Goal: Task Accomplishment & Management: Complete application form

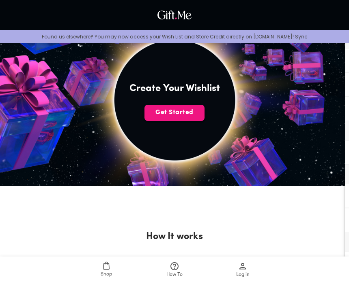
scroll to position [156, 0]
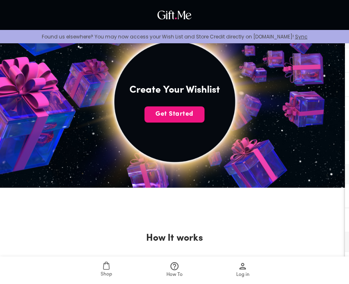
click at [184, 121] on button "Get Started" at bounding box center [174, 115] width 60 height 16
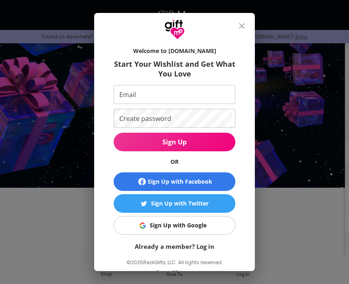
click at [238, 40] on div at bounding box center [174, 26] width 160 height 27
click at [239, 36] on button "close" at bounding box center [241, 25] width 19 height 19
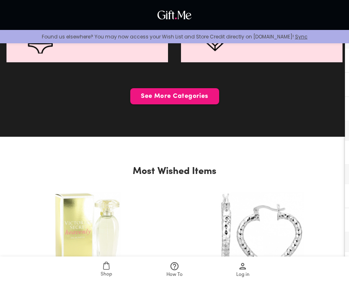
scroll to position [1684, 0]
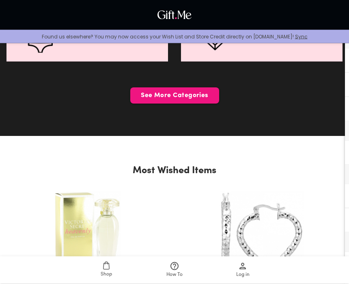
click at [192, 92] on span "See More Categories" at bounding box center [174, 96] width 89 height 9
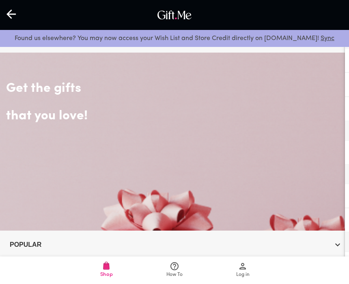
click at [19, 14] on div at bounding box center [12, 14] width 24 height 25
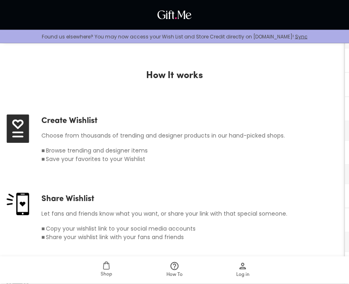
scroll to position [319, 0]
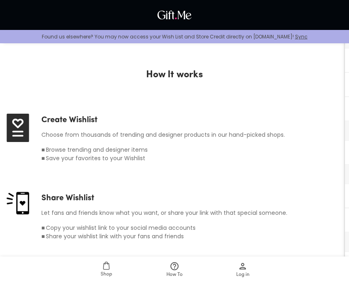
click at [23, 122] on img at bounding box center [17, 128] width 23 height 28
click at [23, 203] on img at bounding box center [17, 203] width 23 height 23
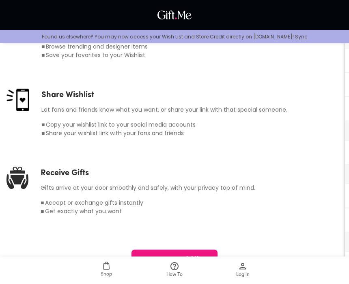
scroll to position [425, 0]
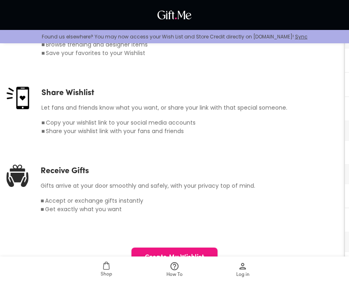
click at [45, 134] on h6 "■" at bounding box center [42, 131] width 3 height 9
click at [47, 128] on div "■ Share your wishlist link with your fans and friends" at bounding box center [164, 131] width 246 height 9
click at [61, 130] on h6 "Share your wishlist link with your fans and friends" at bounding box center [115, 131] width 138 height 9
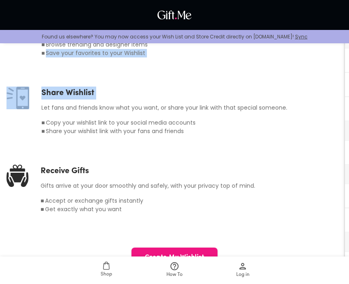
click at [186, 265] on button "Create My Wishlist" at bounding box center [174, 257] width 86 height 19
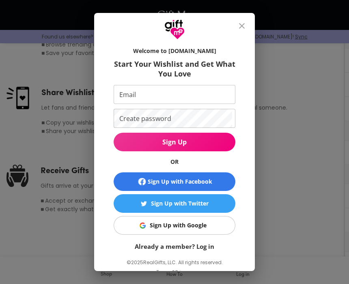
click at [211, 235] on button "Sign Up with Google" at bounding box center [174, 225] width 122 height 19
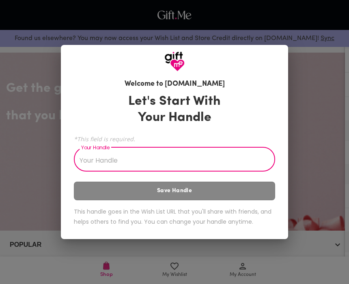
click at [210, 171] on input "Your Handle" at bounding box center [170, 160] width 192 height 23
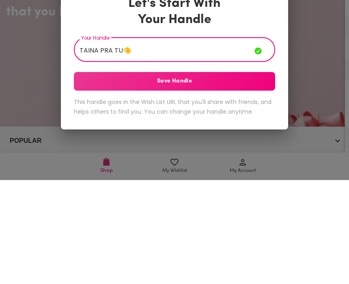
click at [220, 181] on span "Save Handle" at bounding box center [174, 185] width 201 height 9
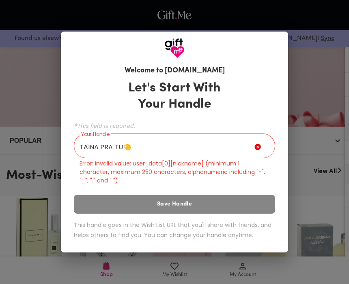
click at [209, 152] on input "TAINA PRA TU🤏" at bounding box center [164, 147] width 180 height 23
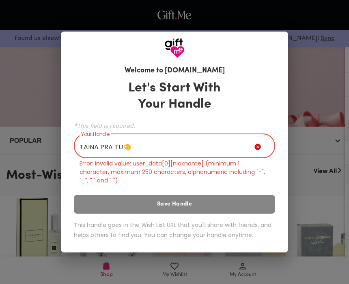
scroll to position [104, 0]
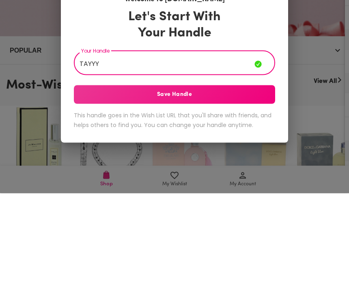
type input "TAYYY"
click at [228, 176] on button "Save Handle" at bounding box center [174, 185] width 201 height 19
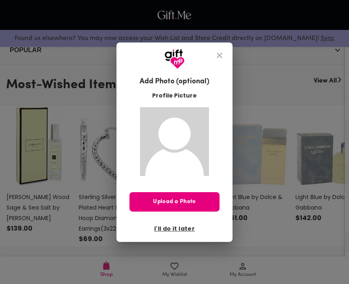
click at [195, 203] on span "Upload a Photo" at bounding box center [174, 202] width 90 height 9
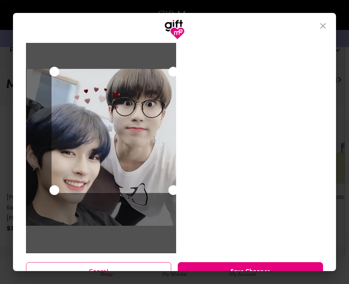
click at [244, 205] on div "Cancel Save Changes" at bounding box center [174, 156] width 323 height 232
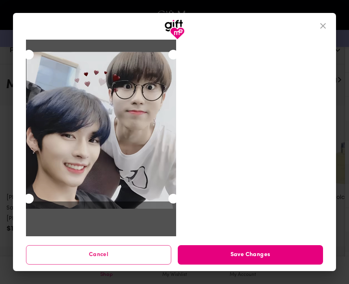
scroll to position [17, 0]
click at [283, 256] on span "Save Changes" at bounding box center [250, 255] width 145 height 9
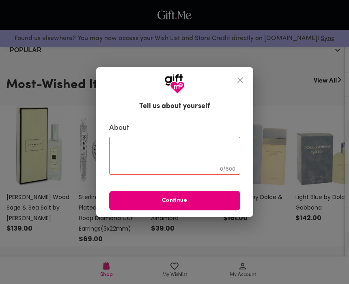
click at [206, 152] on textarea at bounding box center [175, 156] width 120 height 23
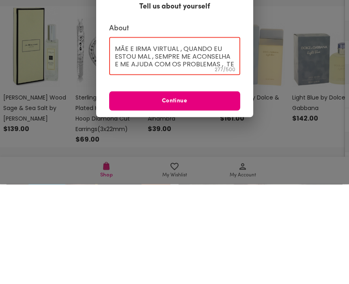
scroll to position [54, 0]
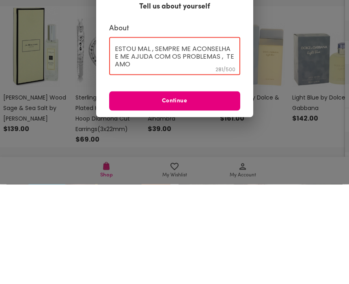
type textarea "OOOOOOOOOI AMORZINHO , VIM FAZER ESSE TEXTO PRA VOCÊ PRA DIZER QUE EU TE AMO MU…"
click at [219, 197] on span "Continue" at bounding box center [174, 201] width 131 height 9
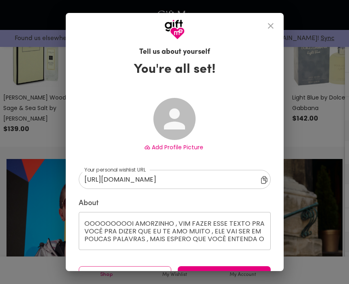
type input "[URL][DOMAIN_NAME]"
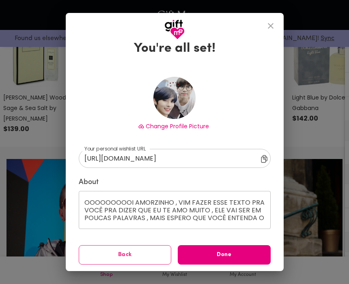
scroll to position [21, 0]
click at [267, 162] on icon at bounding box center [266, 160] width 10 height 10
click at [240, 255] on span "Done" at bounding box center [224, 255] width 93 height 9
